Goal: Transaction & Acquisition: Purchase product/service

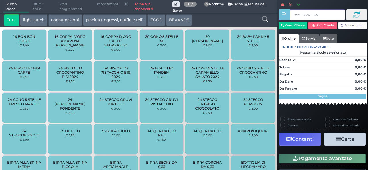
type input "0470F18A7F1D90"
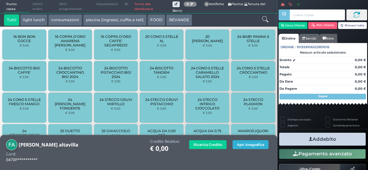
click at [241, 146] on button "Apri Anagrafica" at bounding box center [250, 144] width 36 height 9
click at [258, 149] on button "Apri Anagrafica" at bounding box center [250, 144] width 36 height 9
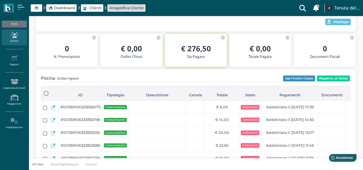
scroll to position [61, 0]
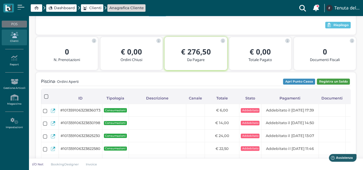
click at [328, 81] on button "Registra un Saldo" at bounding box center [333, 82] width 33 height 6
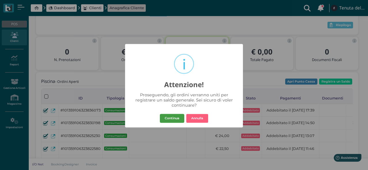
click at [176, 115] on button "Continua" at bounding box center [172, 118] width 24 height 9
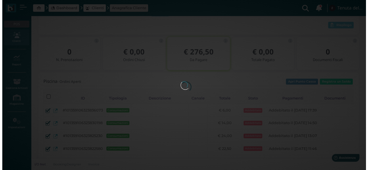
scroll to position [0, 0]
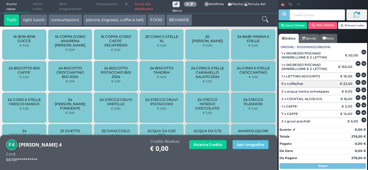
scroll to position [136, 0]
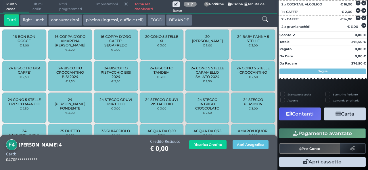
click at [339, 117] on button "Carta" at bounding box center [345, 114] width 42 height 13
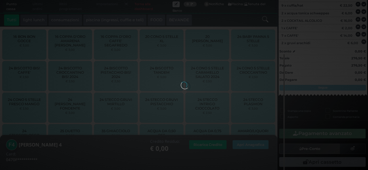
scroll to position [0, 0]
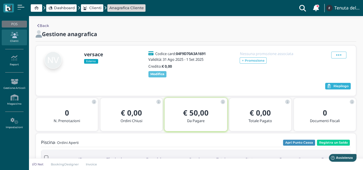
click at [338, 84] on button "Riepilogo" at bounding box center [338, 86] width 26 height 7
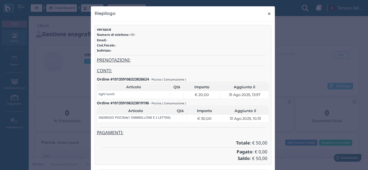
click at [268, 13] on span "×" at bounding box center [269, 13] width 4 height 7
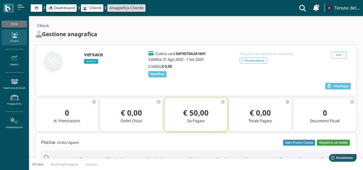
click at [335, 142] on button "Registra un Saldo" at bounding box center [333, 143] width 33 height 6
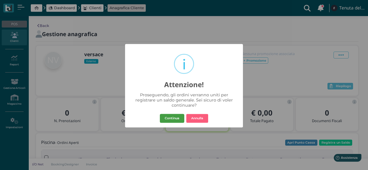
click at [165, 119] on button "Continua" at bounding box center [172, 118] width 24 height 9
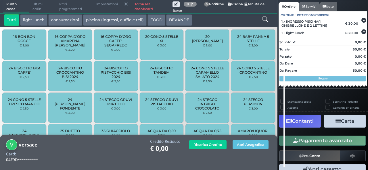
scroll to position [51, 0]
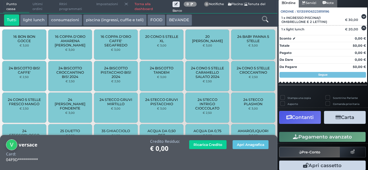
click at [335, 117] on icon "button" at bounding box center [337, 117] width 5 height 5
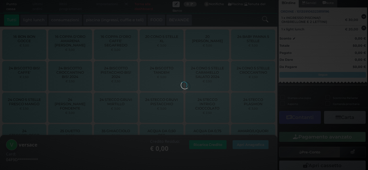
scroll to position [33, 0]
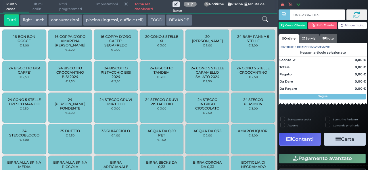
type input "048C288A7F1D90"
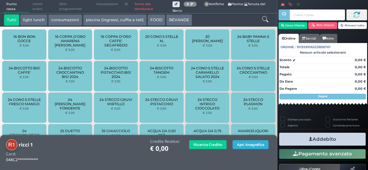
click at [239, 144] on button "Apri Anagrafica" at bounding box center [250, 144] width 36 height 9
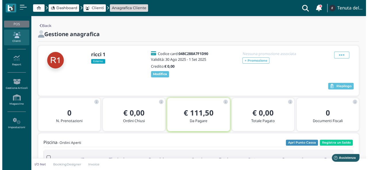
scroll to position [29, 0]
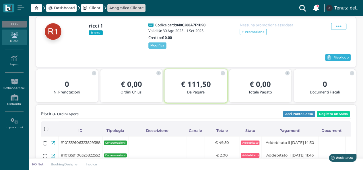
click at [348, 60] on button "Riepilogo" at bounding box center [338, 57] width 26 height 7
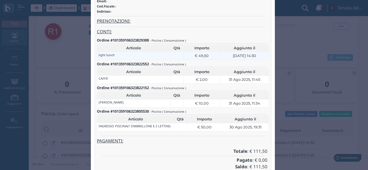
scroll to position [0, 0]
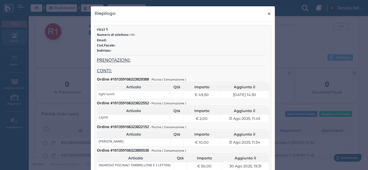
click at [267, 11] on span "×" at bounding box center [269, 13] width 4 height 7
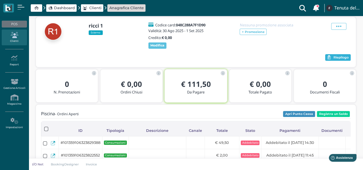
click at [342, 55] on button "Riepilogo" at bounding box center [338, 57] width 26 height 7
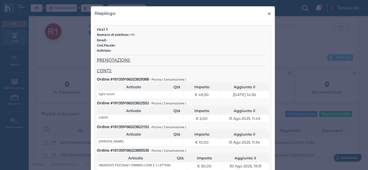
click at [267, 14] on span "×" at bounding box center [269, 13] width 4 height 7
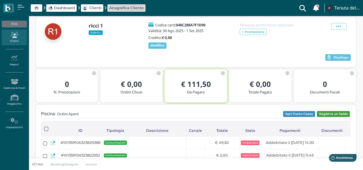
click at [335, 114] on button "Registra un Saldo" at bounding box center [333, 114] width 33 height 6
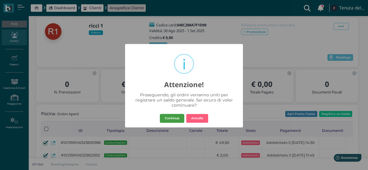
click at [163, 117] on button "Continua" at bounding box center [172, 118] width 24 height 9
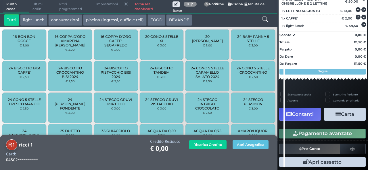
scroll to position [78, 0]
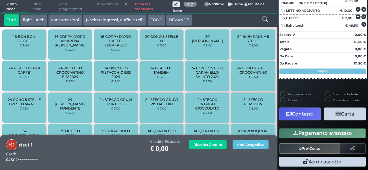
click at [335, 113] on icon "button" at bounding box center [337, 114] width 5 height 5
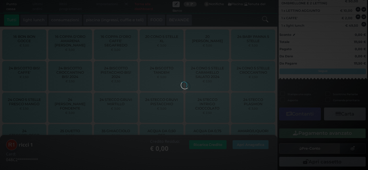
scroll to position [54, 0]
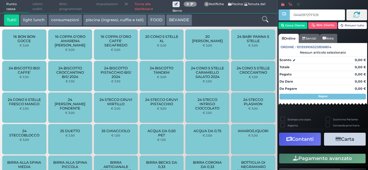
type input "041A09727F1D95"
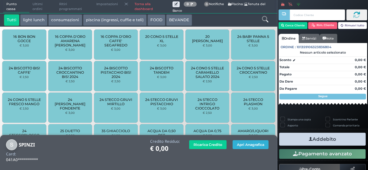
click at [250, 145] on button "Apri Anagrafica" at bounding box center [250, 144] width 36 height 9
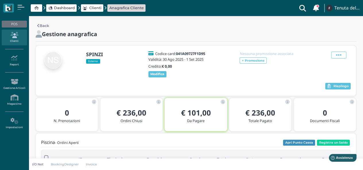
scroll to position [26, 0]
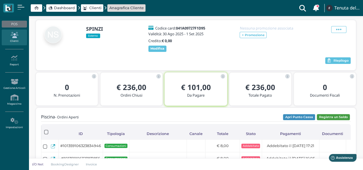
click at [337, 117] on button "Registra un Saldo" at bounding box center [333, 117] width 33 height 6
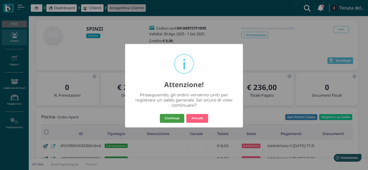
click at [172, 121] on button "Continua" at bounding box center [172, 118] width 24 height 9
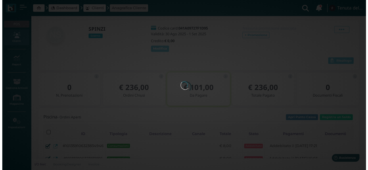
scroll to position [0, 0]
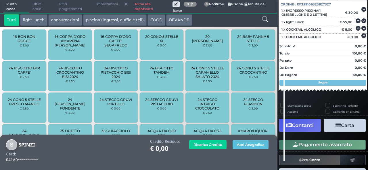
scroll to position [61, 0]
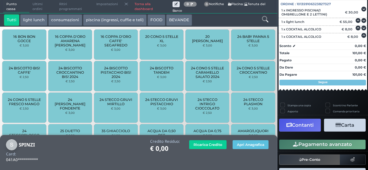
click at [296, 127] on button "Contanti" at bounding box center [300, 125] width 42 height 13
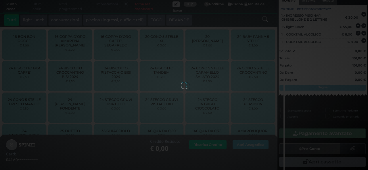
scroll to position [54, 0]
